Goal: Task Accomplishment & Management: Complete application form

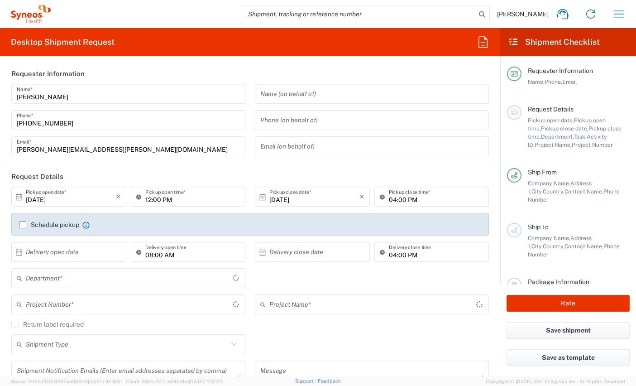
type input "[GEOGRAPHIC_DATA]"
type input "8350"
type input "[GEOGRAPHIC_DATA]"
type input "Syneos Health Clinical [GEOGRAPHIC_DATA]"
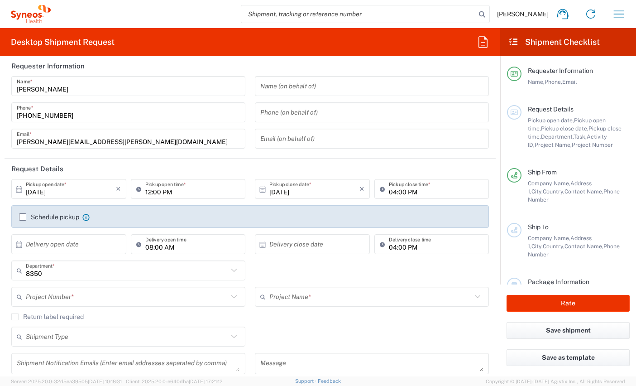
scroll to position [7, 0]
drag, startPoint x: 145, startPoint y: 192, endPoint x: 149, endPoint y: 193, distance: 4.7
click at [145, 192] on input "12:00 PM" at bounding box center [192, 190] width 95 height 16
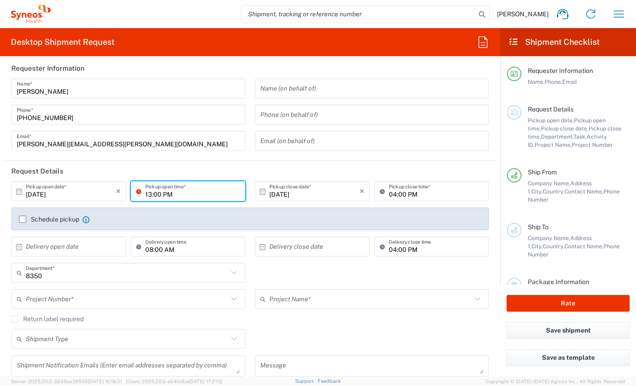
scroll to position [5, 0]
type input "13:00 PM"
type input "3"
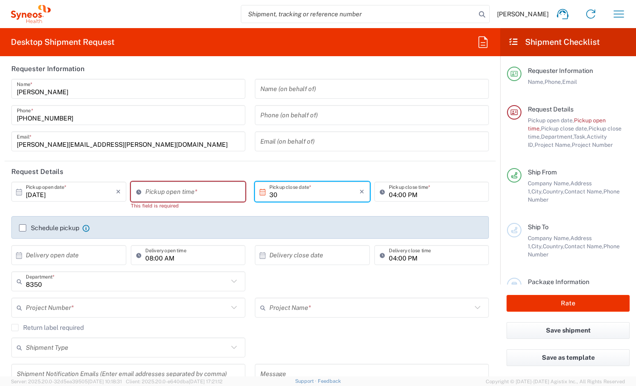
type input "30"
type input "Invalid date"
type input "11:32 AM"
type input "Invalid date"
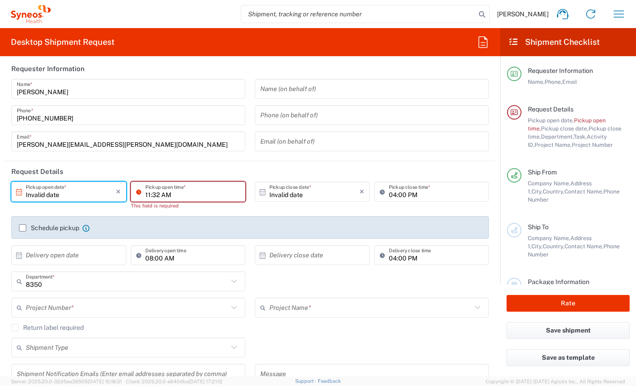
click at [164, 192] on input "11:32 AM" at bounding box center [192, 192] width 95 height 16
type input "01:30PM"
click at [165, 192] on input "11:32 AM" at bounding box center [192, 192] width 95 height 16
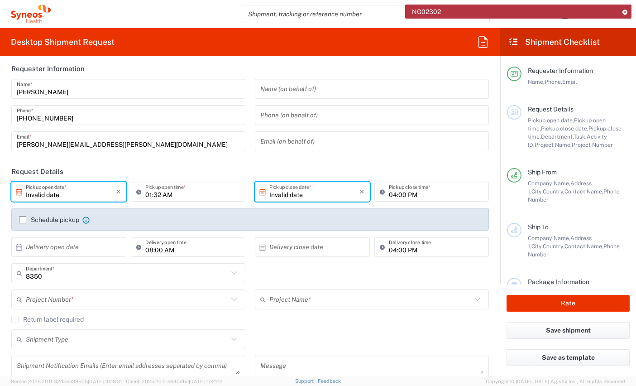
click at [154, 195] on input "01:32 AM" at bounding box center [192, 192] width 95 height 16
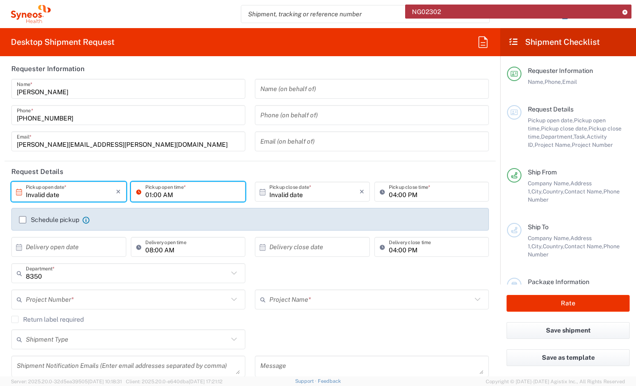
drag, startPoint x: 154, startPoint y: 193, endPoint x: 186, endPoint y: 200, distance: 32.1
click at [154, 193] on input "01:00 AM" at bounding box center [192, 192] width 95 height 16
click at [166, 197] on input "01:30 AM" at bounding box center [192, 192] width 95 height 16
type input "01:30 PM"
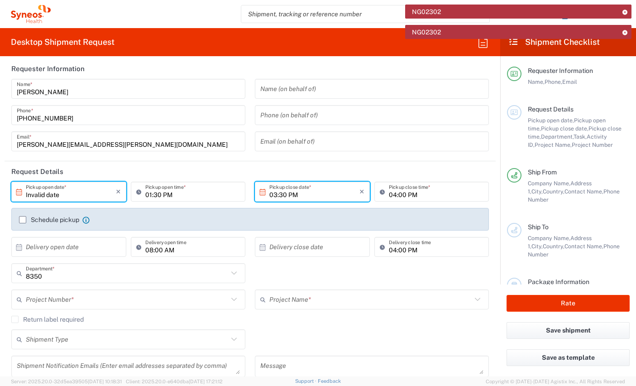
type input "03:30 PM"
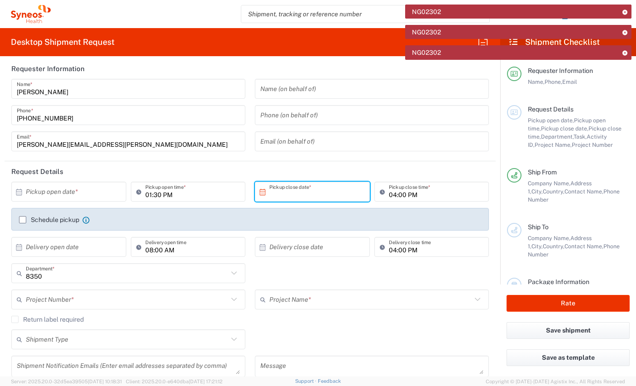
click at [299, 189] on input "text" at bounding box center [315, 192] width 90 height 16
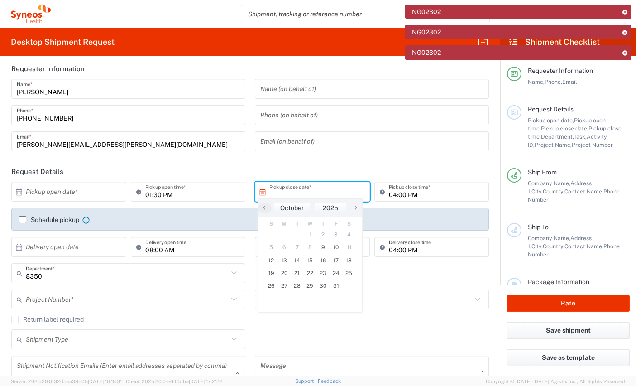
scroll to position [7, 0]
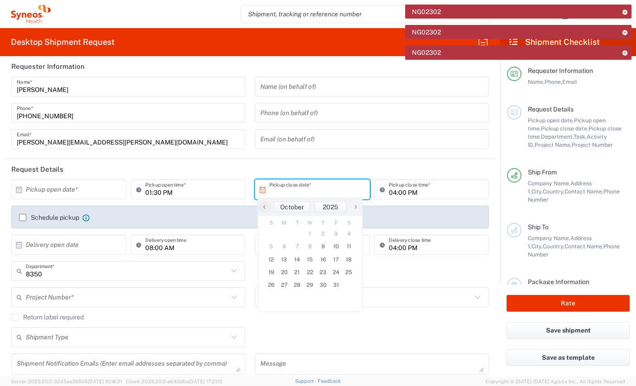
click at [50, 190] on input "text" at bounding box center [71, 190] width 90 height 16
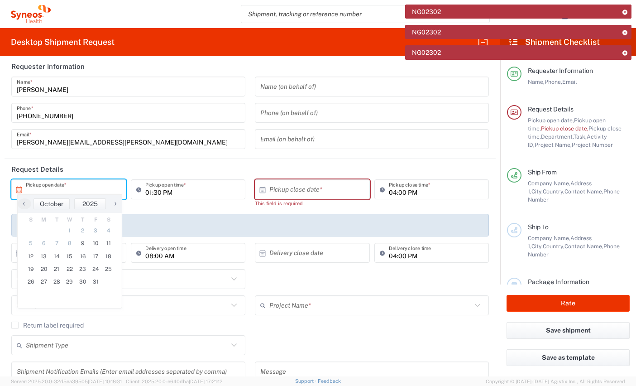
scroll to position [10, 0]
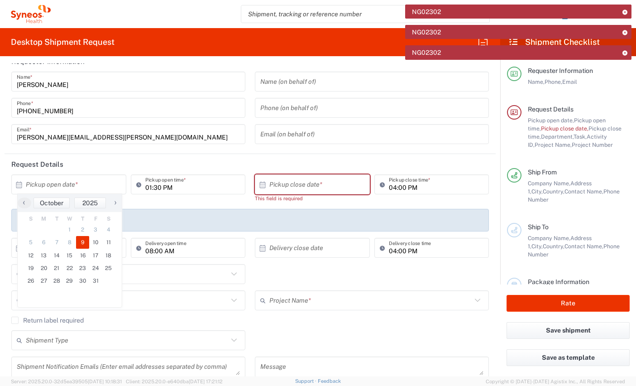
click at [84, 244] on span "9" at bounding box center [82, 242] width 13 height 13
type input "[DATE]"
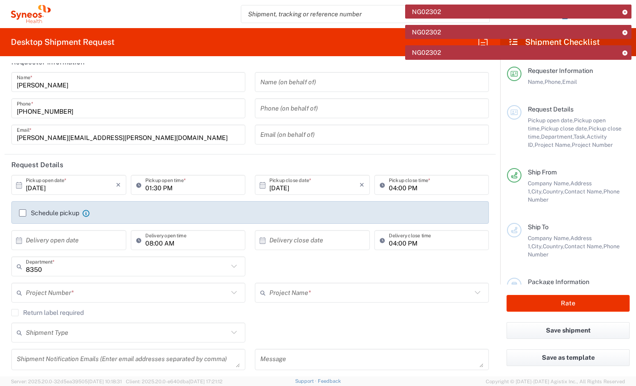
drag, startPoint x: 391, startPoint y: 186, endPoint x: 439, endPoint y: 202, distance: 50.6
click at [391, 186] on input "04:00 PM" at bounding box center [436, 185] width 95 height 16
click at [21, 212] on label "Schedule pickup" at bounding box center [49, 212] width 60 height 7
click at [23, 212] on input "Schedule pickup" at bounding box center [23, 212] width 0 height 0
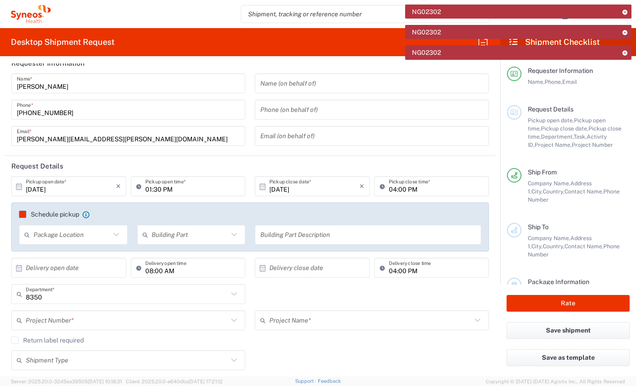
scroll to position [11, 0]
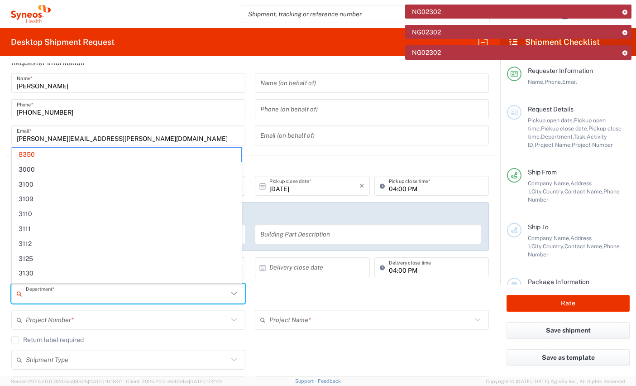
click at [133, 301] on input "text" at bounding box center [127, 294] width 202 height 16
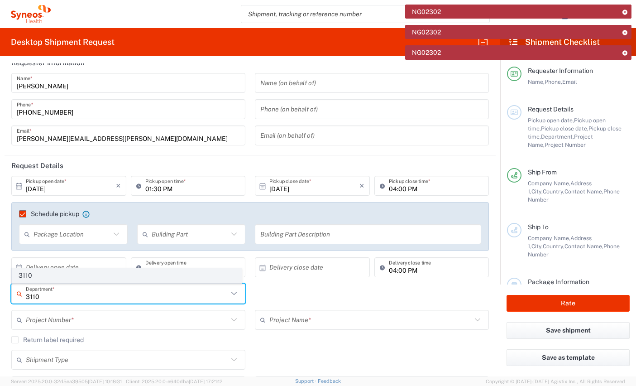
type input "3110"
click at [117, 277] on span "3110" at bounding box center [126, 276] width 229 height 14
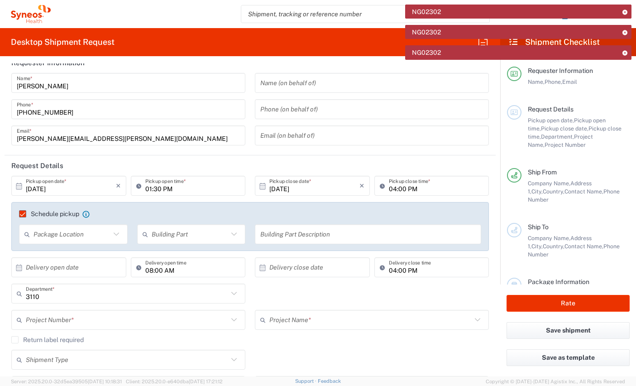
click at [149, 320] on input "text" at bounding box center [127, 320] width 202 height 16
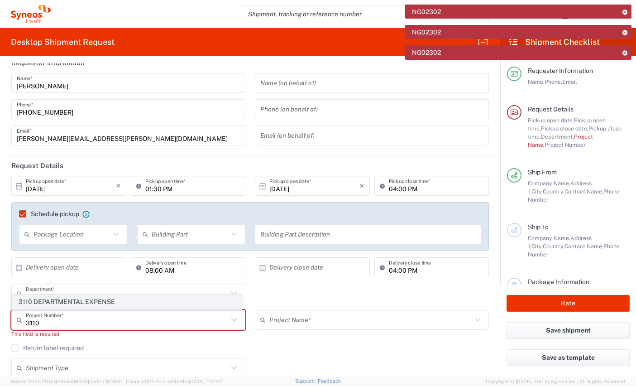
click at [85, 299] on span "3110 DEPARTMENTAL EXPENSE" at bounding box center [126, 302] width 229 height 14
type input "3110 DEPARTMENTAL EXPENSE"
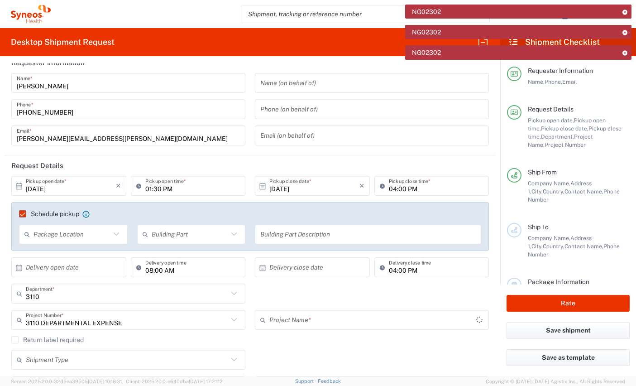
type input "3110 DEPARTMENTAL EXPENSE"
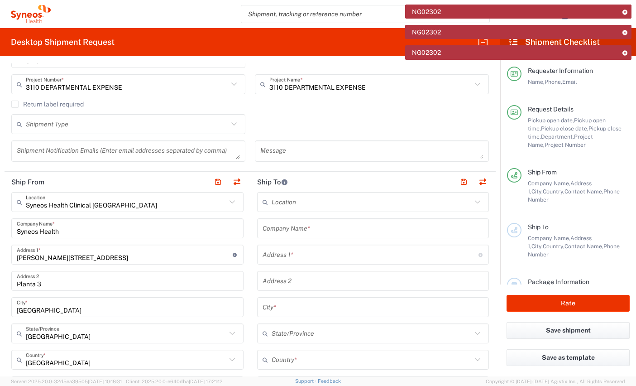
scroll to position [256, 0]
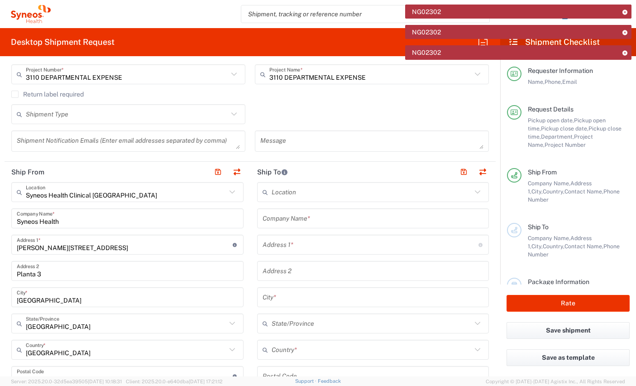
click at [288, 221] on input "text" at bounding box center [374, 219] width 222 height 16
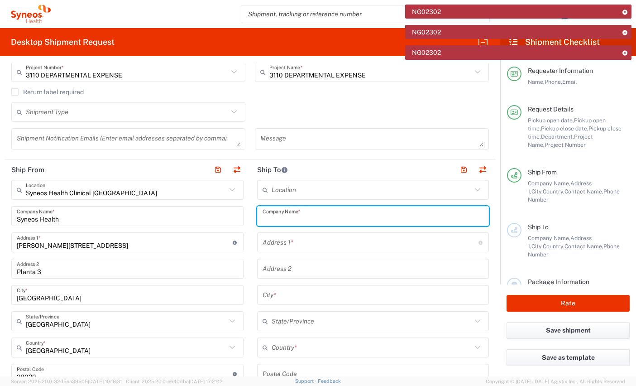
scroll to position [260, 0]
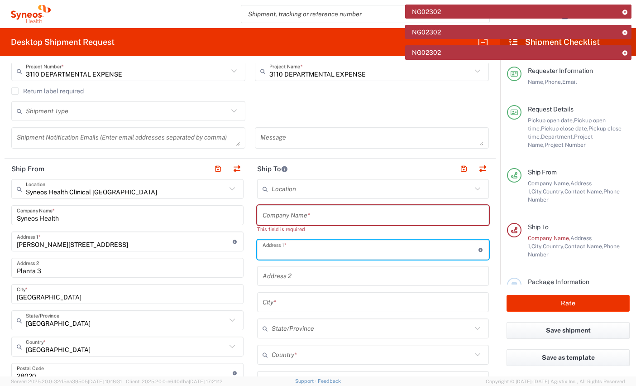
click at [280, 244] on input "text" at bounding box center [371, 250] width 216 height 16
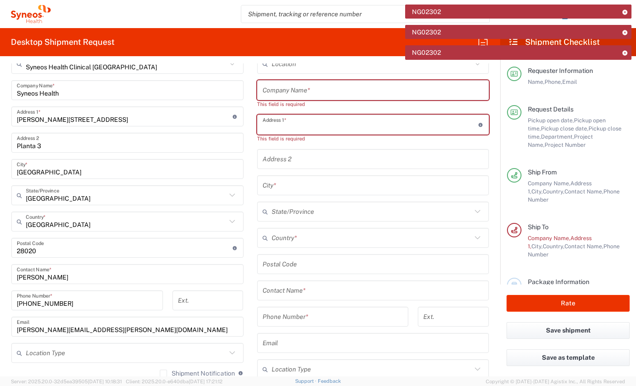
scroll to position [387, 0]
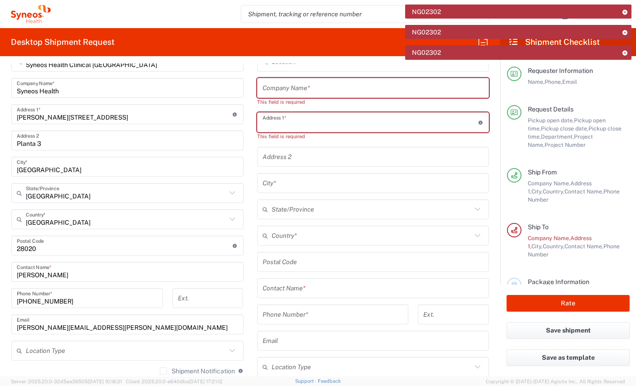
click at [275, 290] on input "text" at bounding box center [374, 288] width 222 height 16
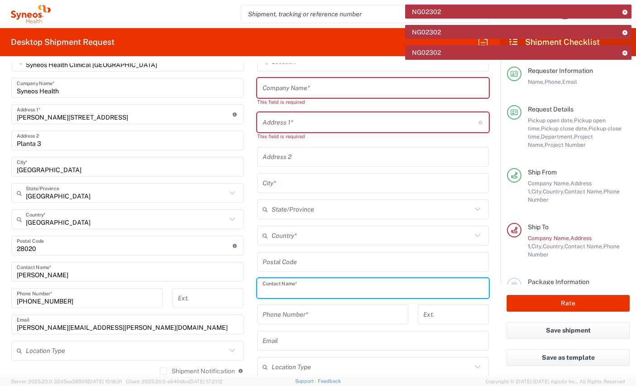
paste input "[PERSON_NAME]"
click at [304, 291] on input "[PERSON_NAME]" at bounding box center [374, 288] width 222 height 16
paste input "Agnese"
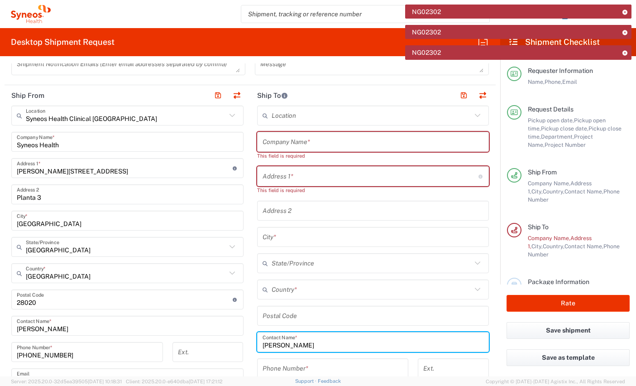
scroll to position [333, 0]
type input "[PERSON_NAME]"
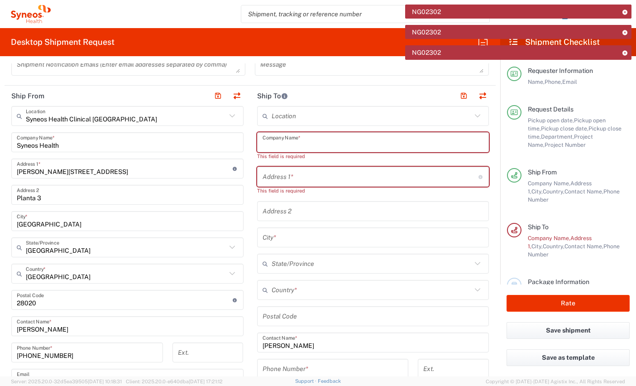
click at [280, 142] on input "text" at bounding box center [374, 143] width 222 height 16
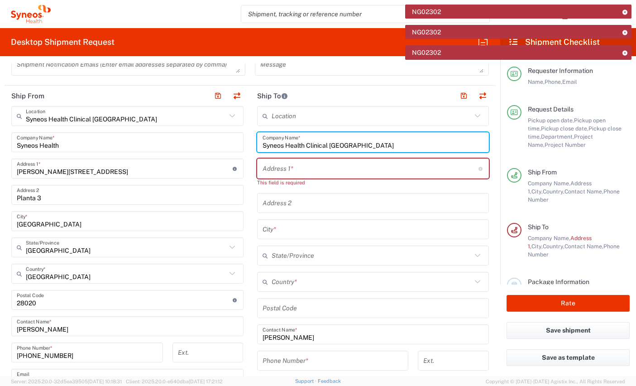
type input "Syneos Health Clinical [GEOGRAPHIC_DATA]"
click at [274, 166] on input "text" at bounding box center [371, 169] width 216 height 16
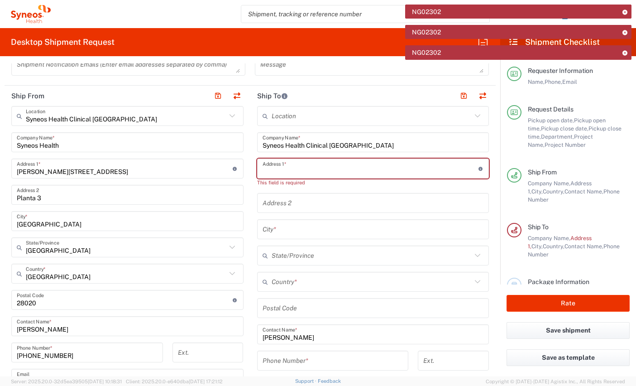
paste input "[STREET_ADDRESS][PERSON_NAME]"
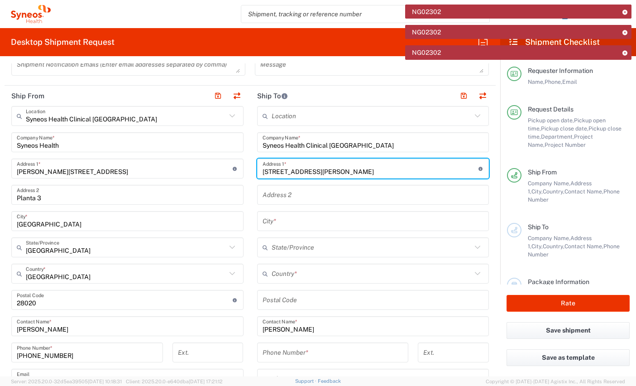
scroll to position [0, 17]
type input "[STREET_ADDRESS][PERSON_NAME]"
click at [299, 221] on input "text" at bounding box center [374, 221] width 222 height 16
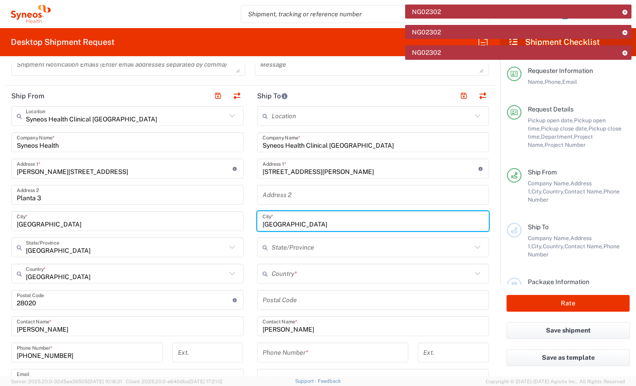
type input "[GEOGRAPHIC_DATA]"
click at [294, 244] on input "text" at bounding box center [372, 248] width 201 height 16
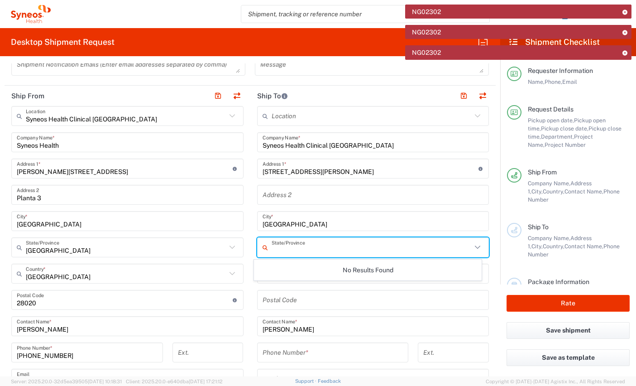
click at [276, 270] on div "No Results Found" at bounding box center [368, 270] width 228 height 21
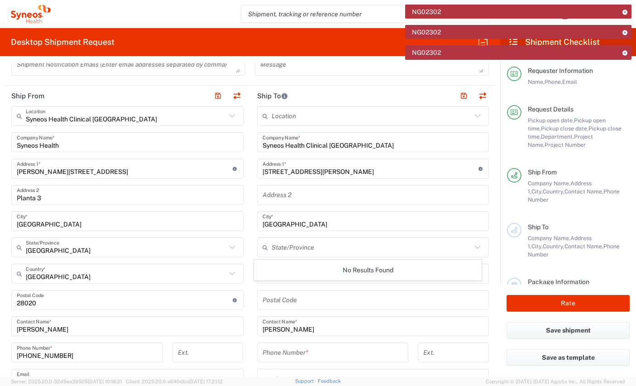
click at [289, 299] on input "undefined" at bounding box center [374, 300] width 222 height 16
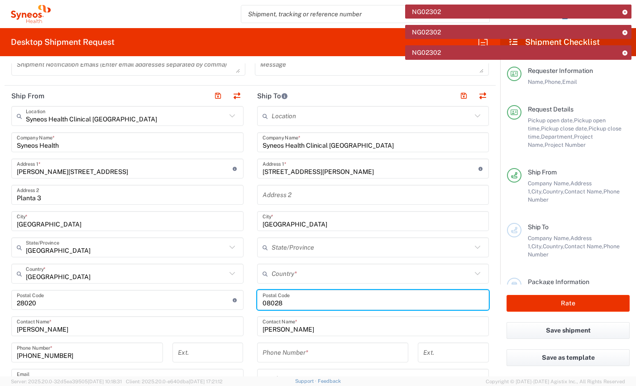
type input "08028"
click at [302, 273] on input "text" at bounding box center [372, 274] width 201 height 16
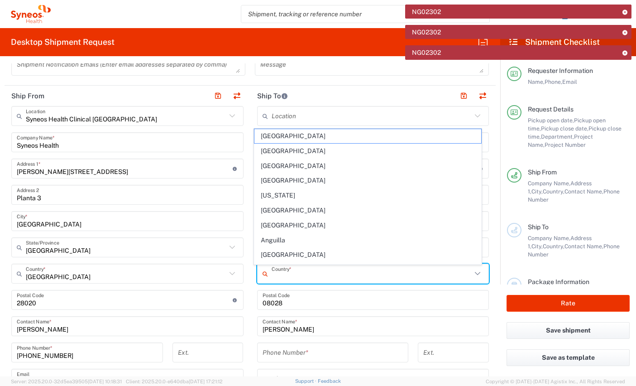
scroll to position [331, 0]
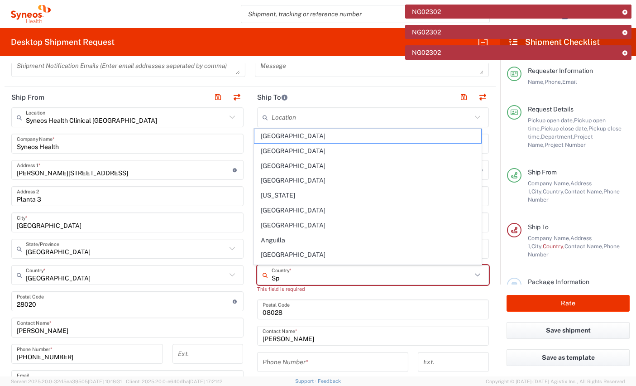
type input "Spa"
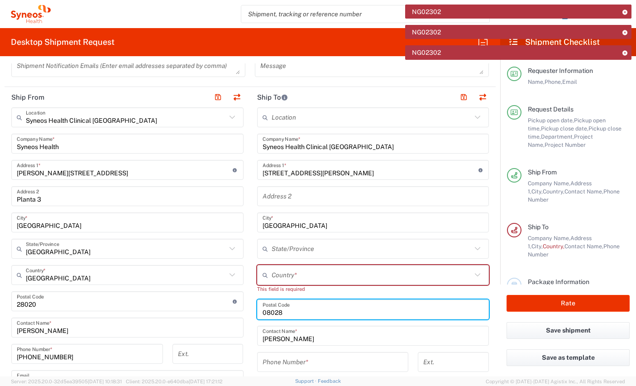
click at [299, 268] on input "text" at bounding box center [372, 275] width 201 height 16
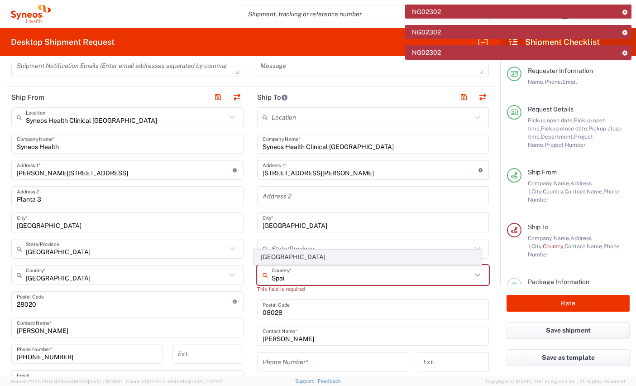
click at [277, 258] on span "[GEOGRAPHIC_DATA]" at bounding box center [368, 257] width 227 height 14
type input "[GEOGRAPHIC_DATA]"
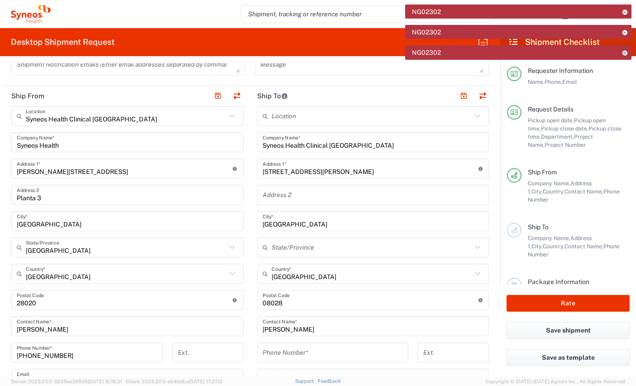
click at [284, 247] on input "text" at bounding box center [372, 248] width 201 height 16
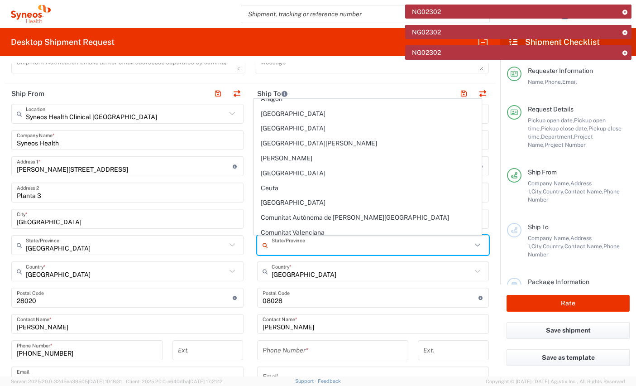
scroll to position [19, 0]
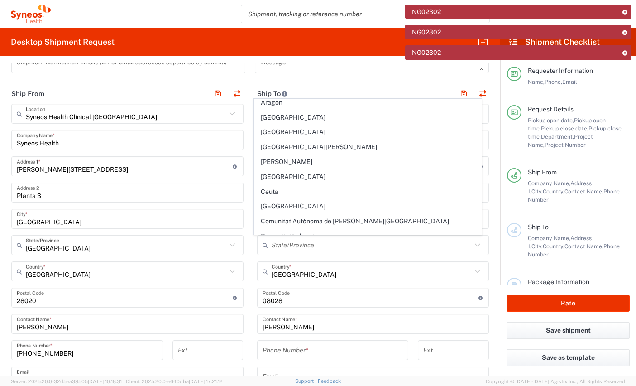
drag, startPoint x: 289, startPoint y: 174, endPoint x: 291, endPoint y: 181, distance: 7.3
click at [289, 174] on span "[GEOGRAPHIC_DATA]" at bounding box center [368, 177] width 227 height 14
type input "[GEOGRAPHIC_DATA]"
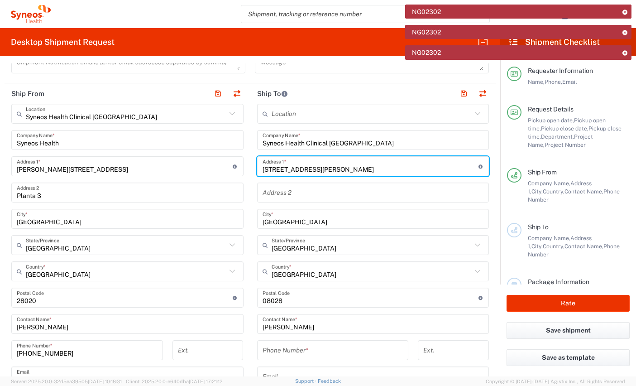
scroll to position [0, 17]
drag, startPoint x: 436, startPoint y: 169, endPoint x: 494, endPoint y: 172, distance: 58.0
click at [494, 172] on form "Requester Information [PERSON_NAME] Name * [PHONE_NUMBER] Phone * [PERSON_NAME]…" at bounding box center [250, 219] width 501 height 313
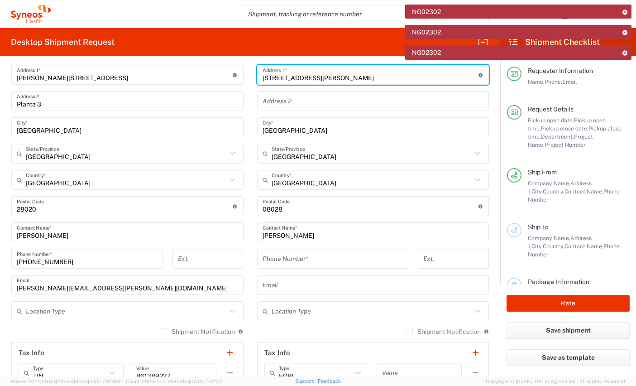
scroll to position [429, 0]
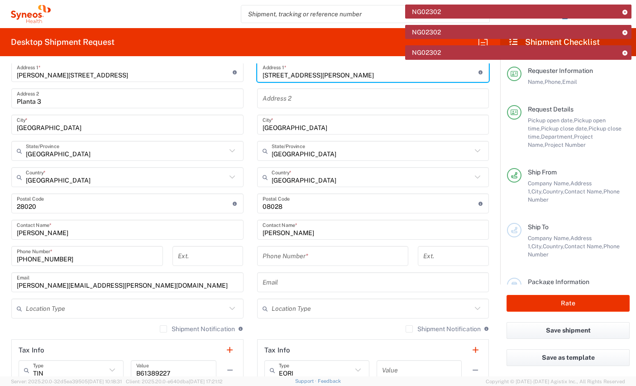
type input "[STREET_ADDRESS][PERSON_NAME]"
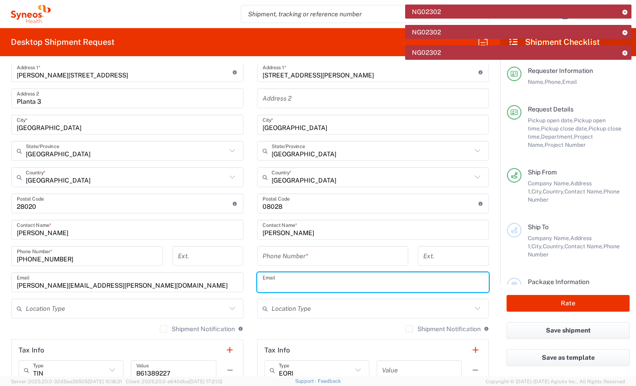
click at [294, 289] on input "text" at bounding box center [374, 283] width 222 height 16
paste input "[EMAIL_ADDRESS][DOMAIN_NAME]"
type input "[EMAIL_ADDRESS][DOMAIN_NAME]"
click at [324, 256] on input "tel" at bounding box center [333, 256] width 141 height 16
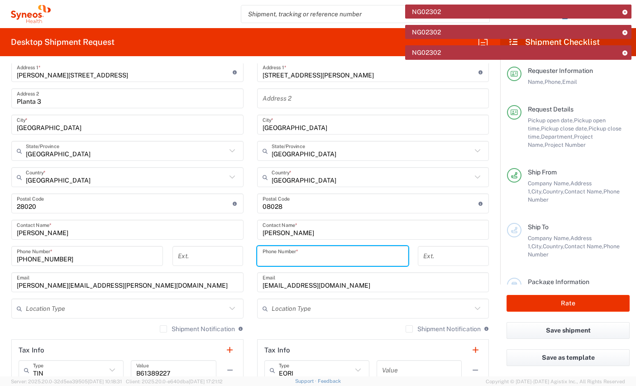
paste input "+34 (631) 307376"
click at [289, 259] on input "+34 (631) 307376" at bounding box center [333, 256] width 141 height 16
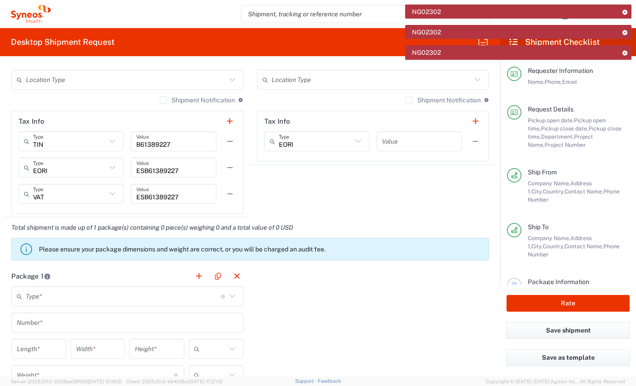
scroll to position [673, 0]
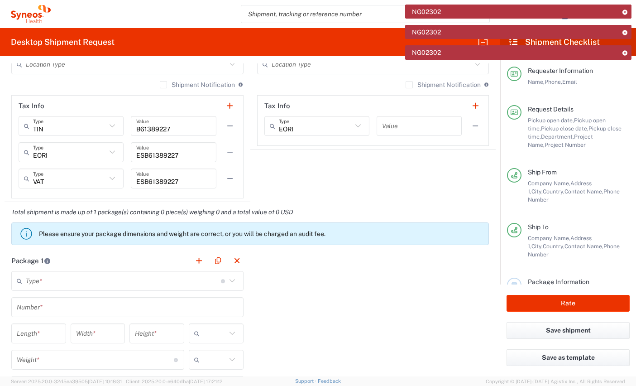
type input "[PHONE_NUMBER]"
click at [229, 281] on icon at bounding box center [231, 280] width 5 height 3
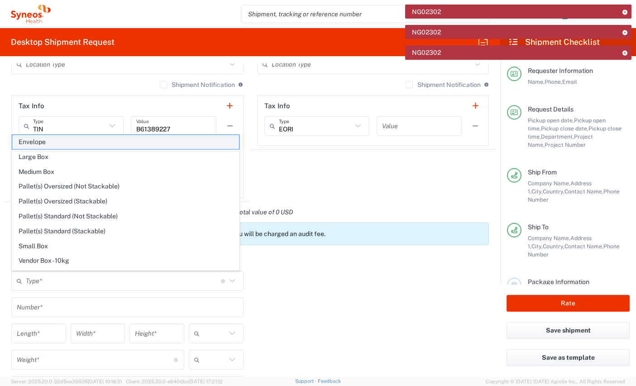
click at [88, 143] on span "Envelope" at bounding box center [125, 142] width 227 height 14
type input "Envelope"
type input "1"
type input "9.5"
type input "12.5"
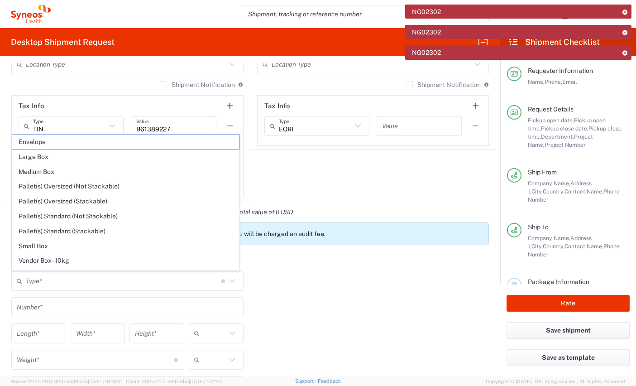
type input "0.25"
type input "in"
type input "0.45"
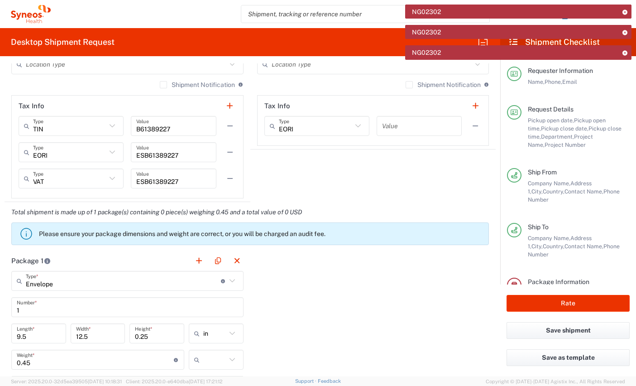
scroll to position [686, 0]
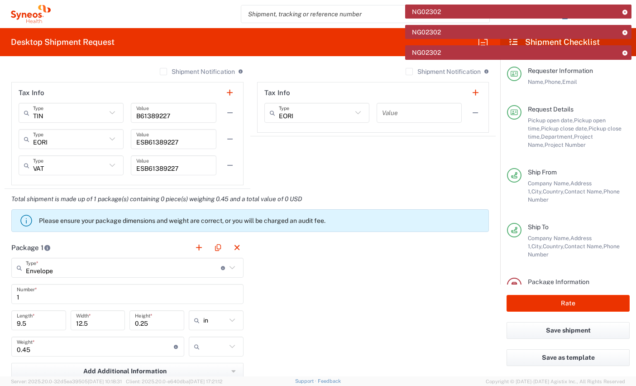
click at [231, 325] on icon at bounding box center [233, 320] width 12 height 12
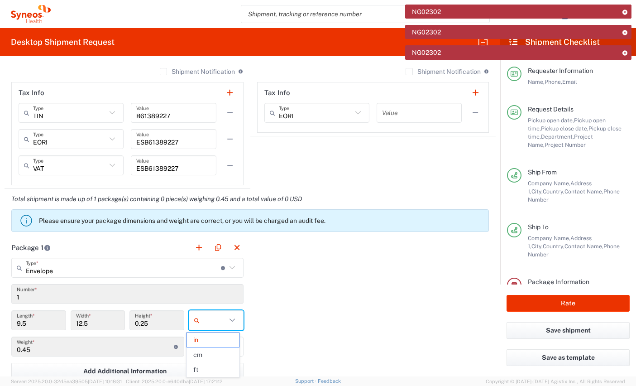
click at [231, 321] on icon at bounding box center [233, 320] width 12 height 12
click at [207, 356] on span "cm" at bounding box center [213, 355] width 52 height 14
type input "24.13"
type input "31.75"
type input "0.64"
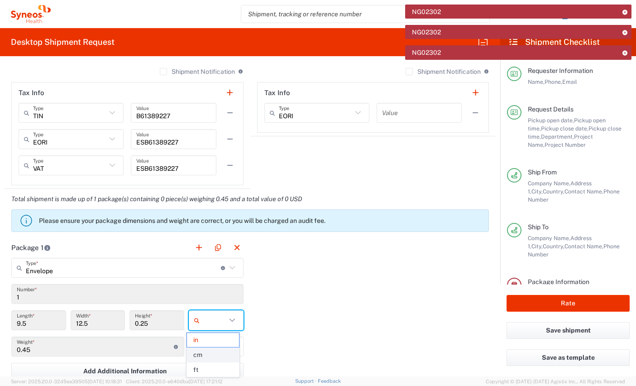
type input "cm"
click at [229, 348] on icon at bounding box center [233, 347] width 12 height 12
click at [213, 315] on span "kgs" at bounding box center [213, 314] width 52 height 14
type input "kgs"
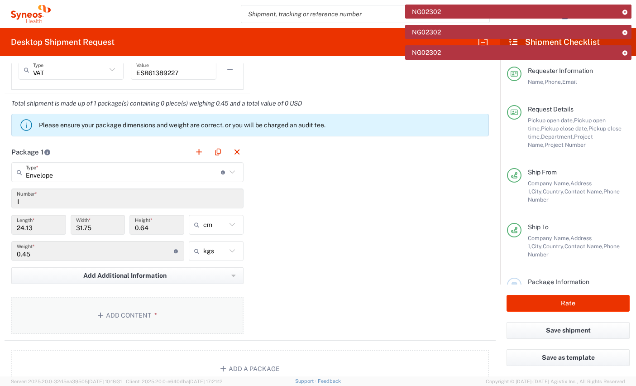
scroll to position [783, 0]
click at [159, 320] on button "Add Content *" at bounding box center [127, 314] width 232 height 37
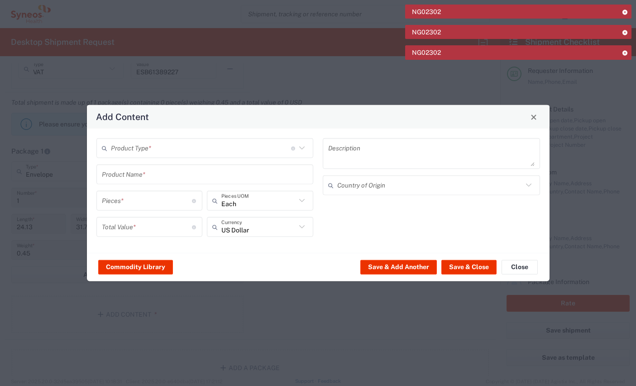
click at [162, 153] on input "text" at bounding box center [201, 148] width 180 height 16
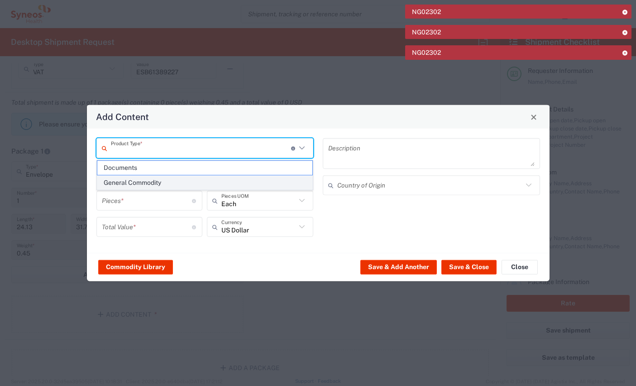
click at [152, 182] on span "General Commodity" at bounding box center [205, 183] width 216 height 14
type input "General Commodity"
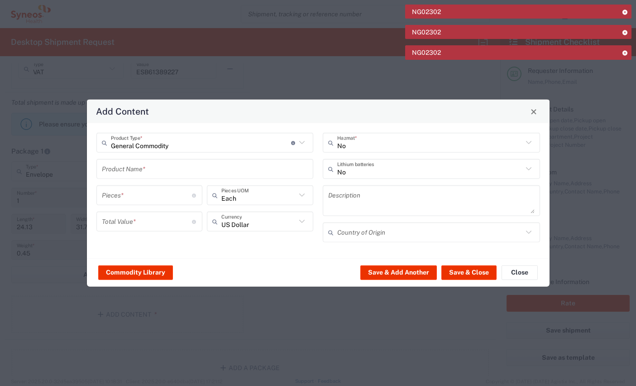
click at [155, 170] on input "text" at bounding box center [205, 169] width 207 height 16
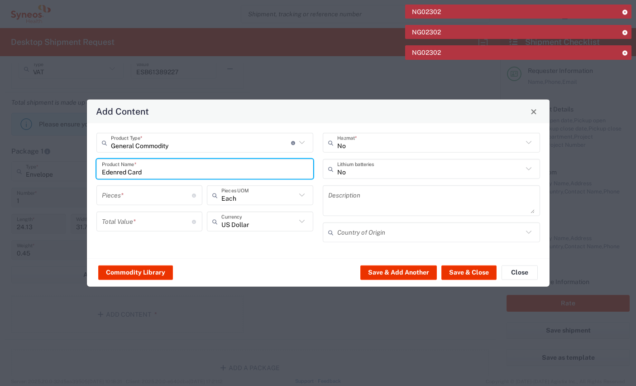
type input "Edenred Card"
click at [138, 194] on input "number" at bounding box center [147, 195] width 91 height 16
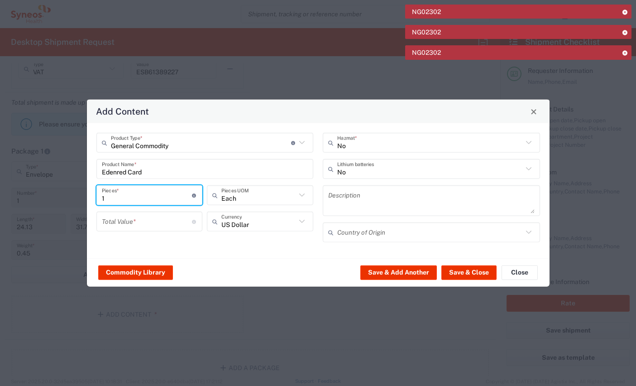
type input "1"
click at [134, 221] on input "number" at bounding box center [147, 221] width 91 height 16
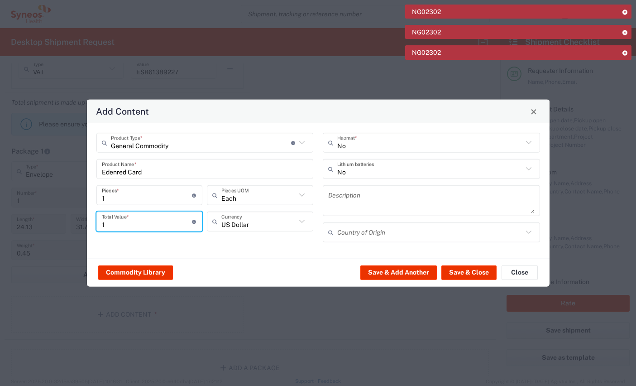
type input "1"
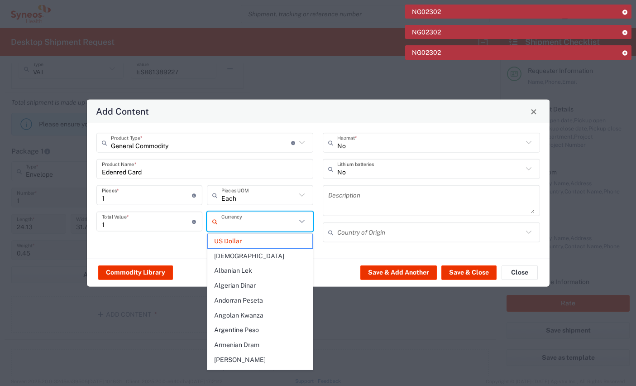
click at [261, 224] on input "text" at bounding box center [259, 221] width 75 height 16
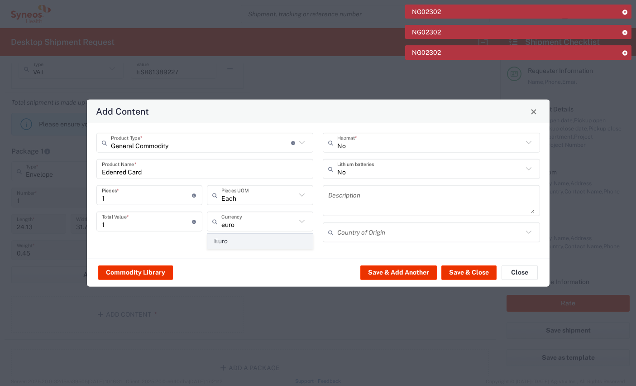
click at [262, 240] on span "Euro" at bounding box center [260, 241] width 105 height 14
type input "Euro"
click at [464, 274] on button "Save & Close" at bounding box center [469, 272] width 55 height 14
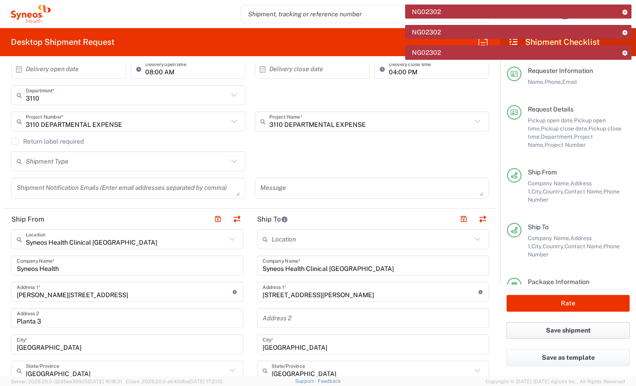
scroll to position [209, 0]
click at [544, 305] on button "Rate" at bounding box center [568, 303] width 123 height 17
type input "3110 DEPARTMENTAL EXPENSE"
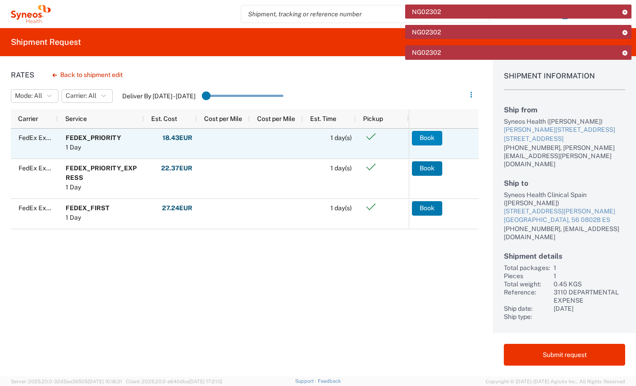
click at [424, 140] on button "Book" at bounding box center [427, 138] width 30 height 14
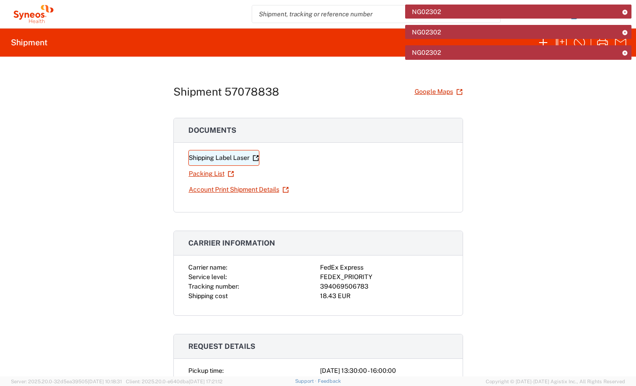
click at [214, 157] on link "Shipping Label Laser" at bounding box center [223, 158] width 71 height 16
click at [624, 53] on icon at bounding box center [625, 52] width 6 height 5
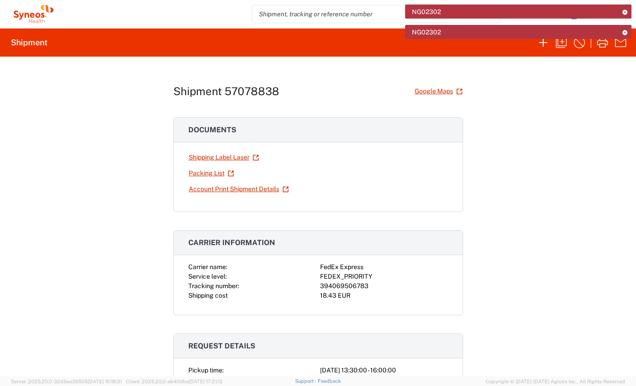
click at [626, 34] on icon at bounding box center [625, 32] width 6 height 5
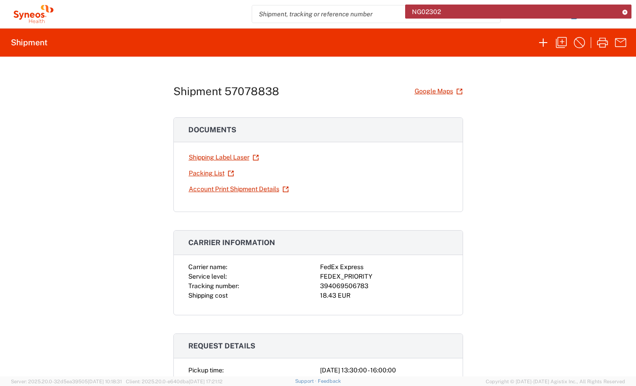
click at [627, 11] on icon at bounding box center [625, 12] width 6 height 5
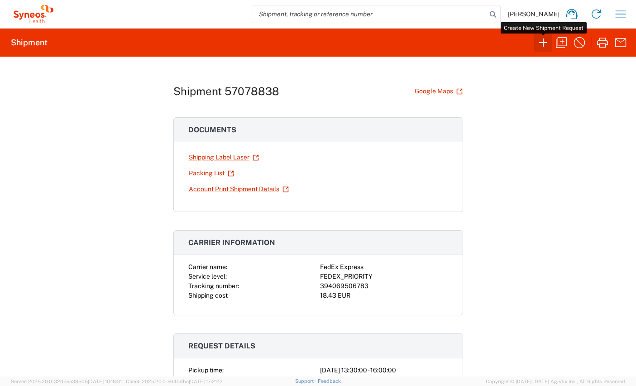
click at [542, 45] on icon "button" at bounding box center [543, 42] width 14 height 14
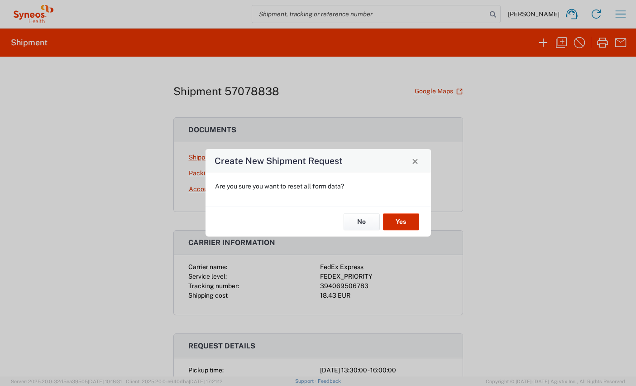
drag, startPoint x: 406, startPoint y: 222, endPoint x: 390, endPoint y: 222, distance: 15.9
click at [406, 222] on button "Yes" at bounding box center [401, 221] width 36 height 17
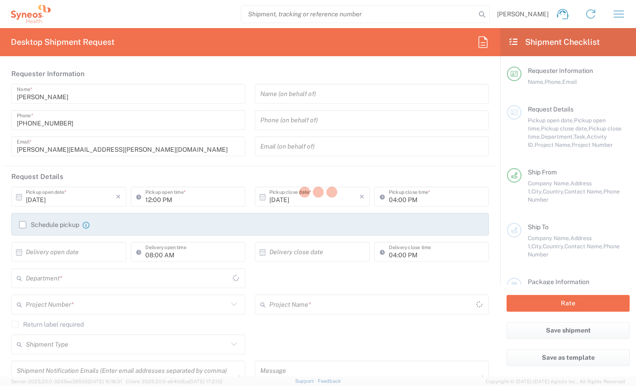
type input "8350"
type input "[GEOGRAPHIC_DATA]"
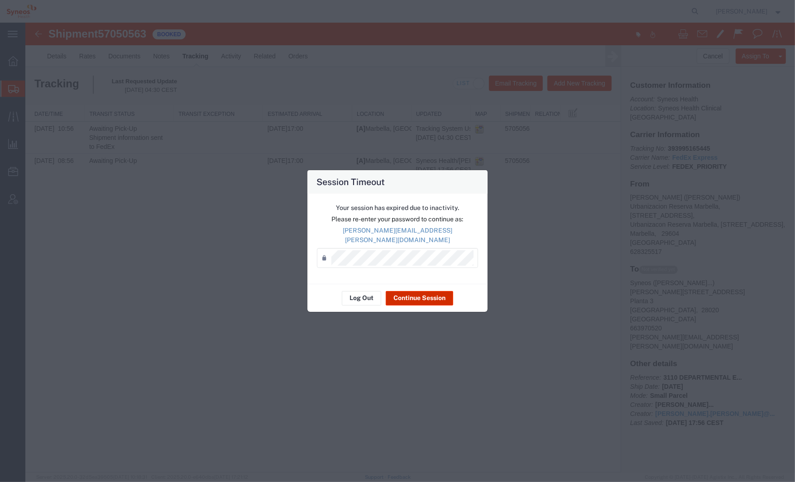
click at [423, 291] on button "Continue Session" at bounding box center [419, 298] width 67 height 14
click at [411, 293] on button "Continue Session" at bounding box center [419, 298] width 67 height 14
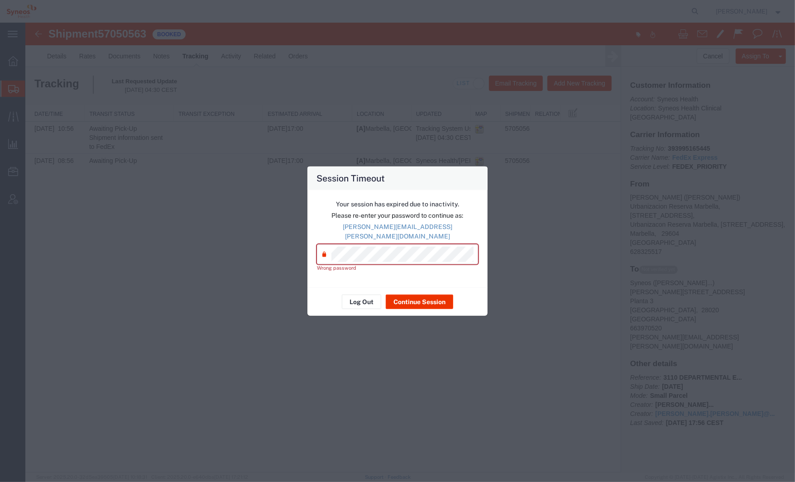
click at [294, 248] on div "Session Timeout Your session has expired due to inactivity. Please re-enter you…" at bounding box center [397, 241] width 795 height 482
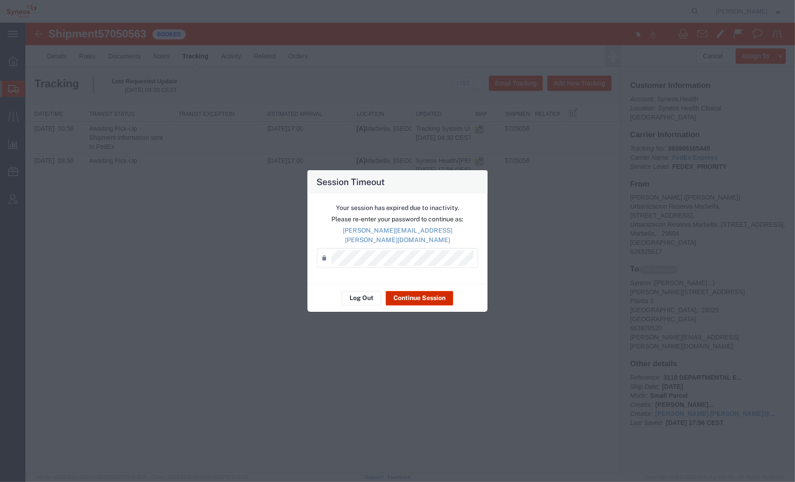
click at [421, 294] on button "Continue Session" at bounding box center [419, 298] width 67 height 14
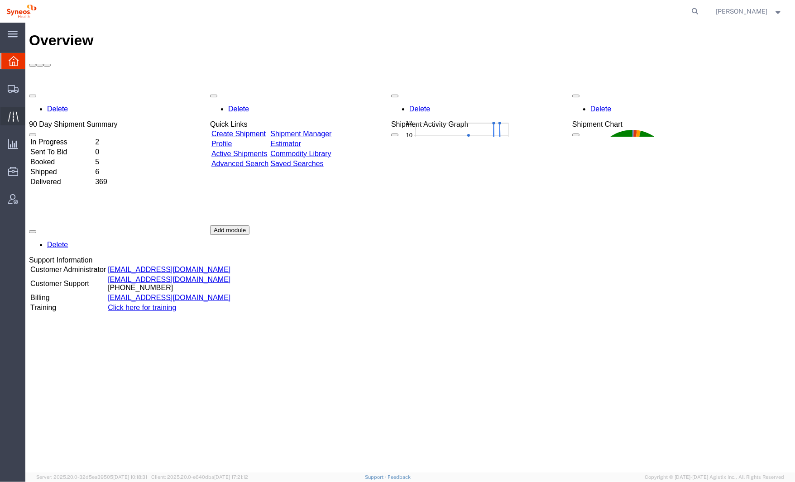
click at [15, 116] on icon at bounding box center [13, 116] width 10 height 10
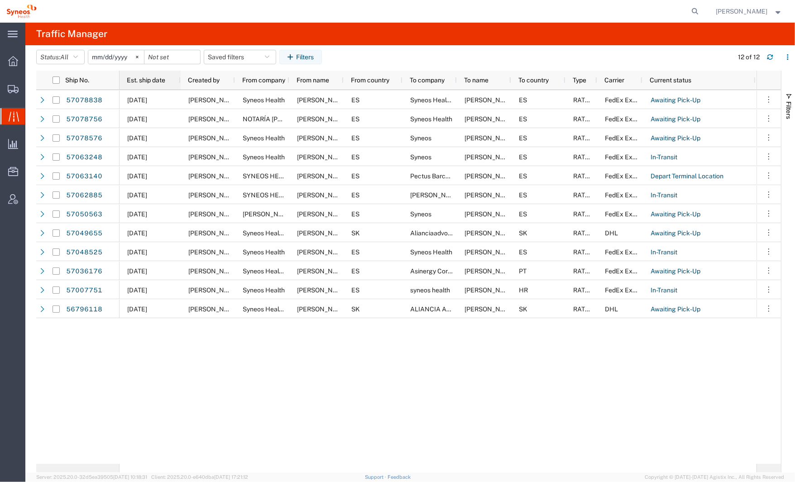
click at [156, 82] on span "Est. ship date" at bounding box center [146, 80] width 39 height 7
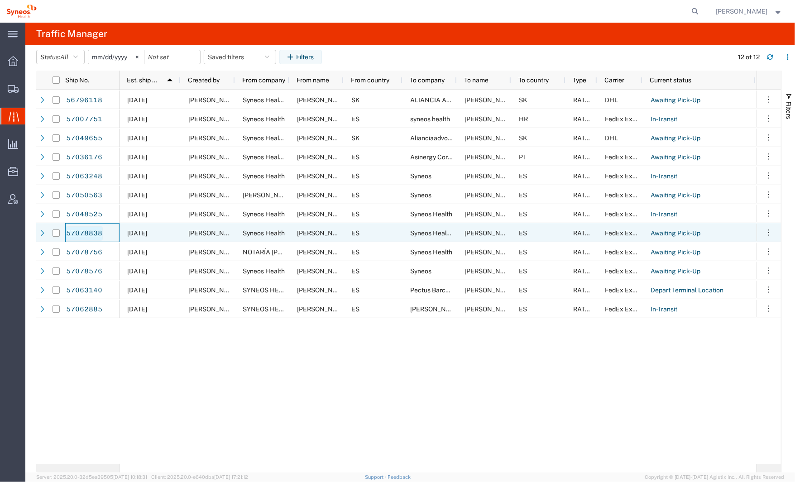
click at [92, 234] on link "57078838" at bounding box center [84, 234] width 37 height 14
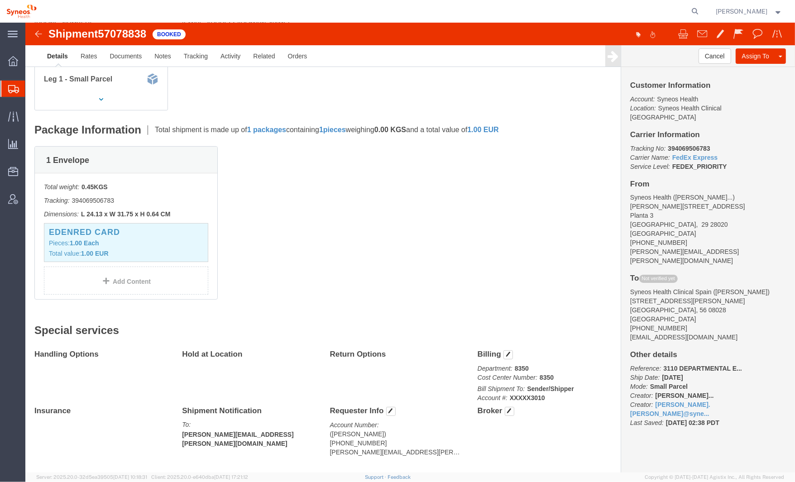
scroll to position [158, 0]
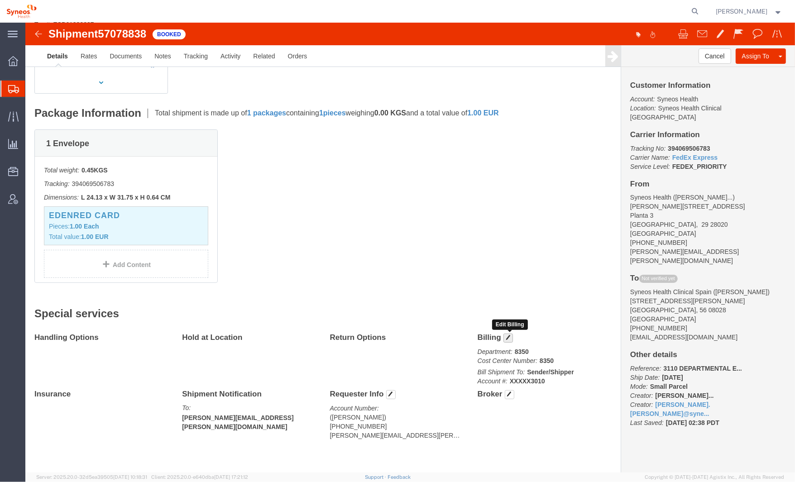
click span "button"
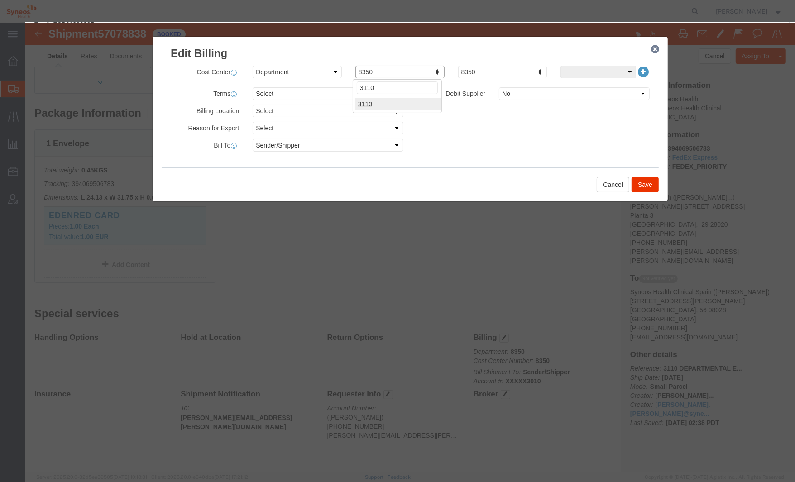
type input "3110"
click button "Save"
